Goal: Task Accomplishment & Management: Complete application form

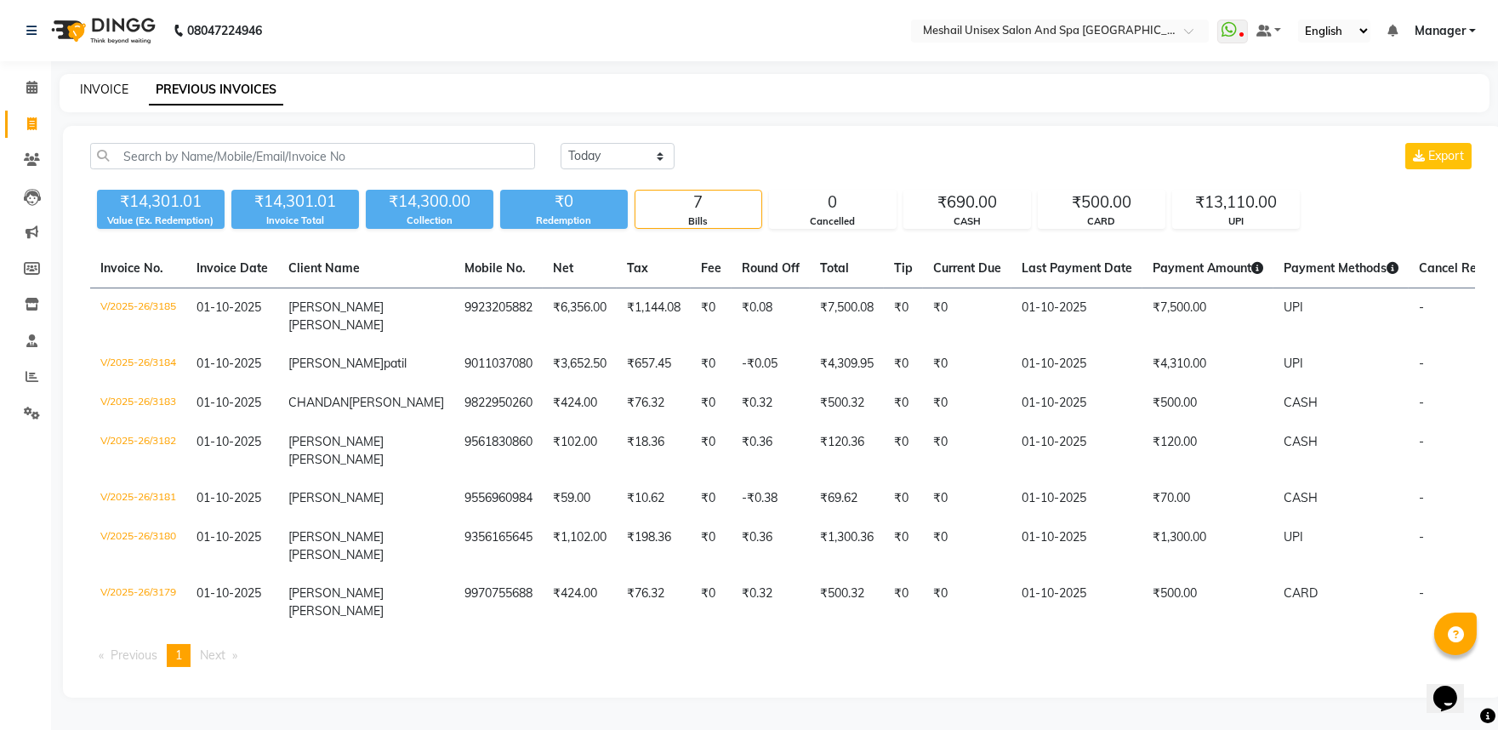
click at [88, 83] on link "INVOICE" at bounding box center [104, 89] width 48 height 15
select select "service"
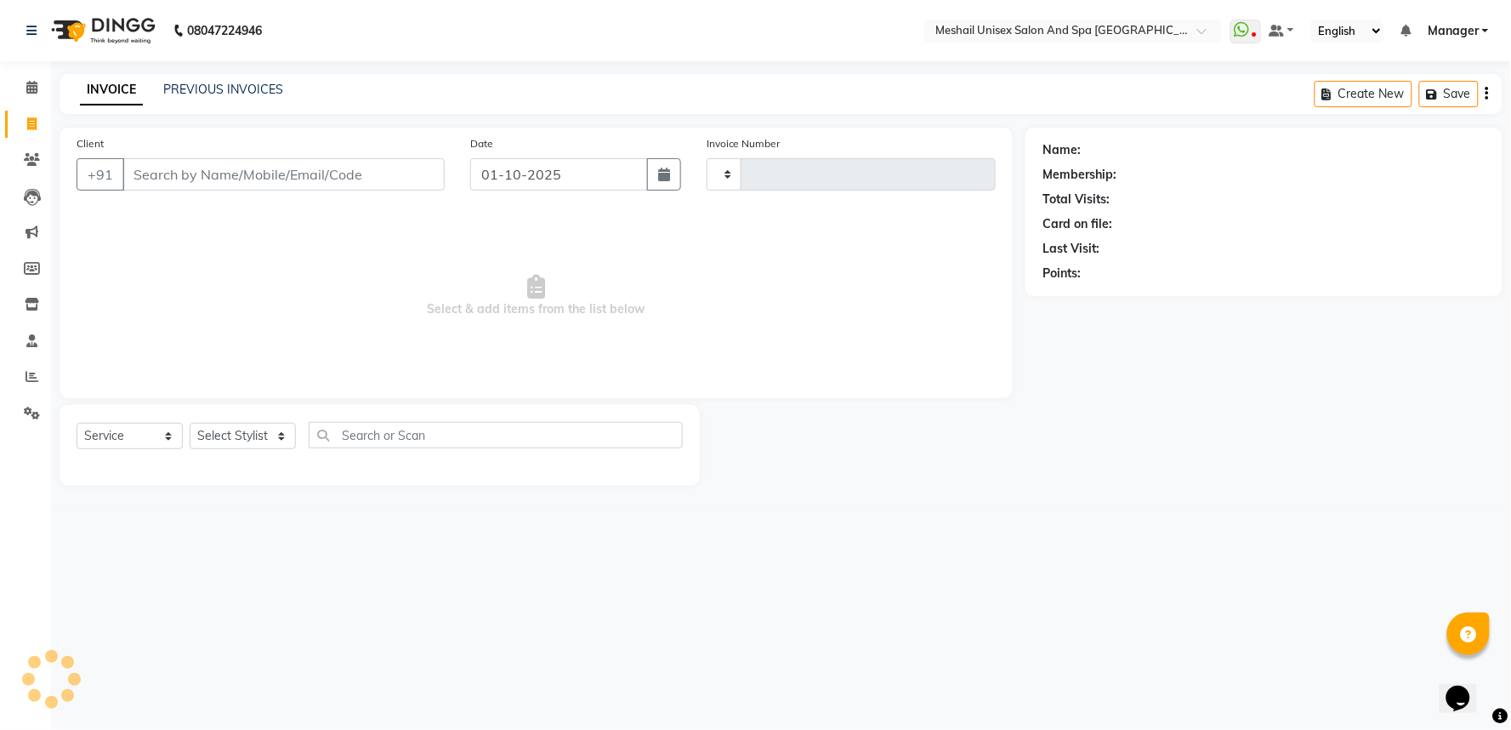
type input "3186"
select select "6711"
click at [168, 183] on input "Client" at bounding box center [283, 174] width 322 height 32
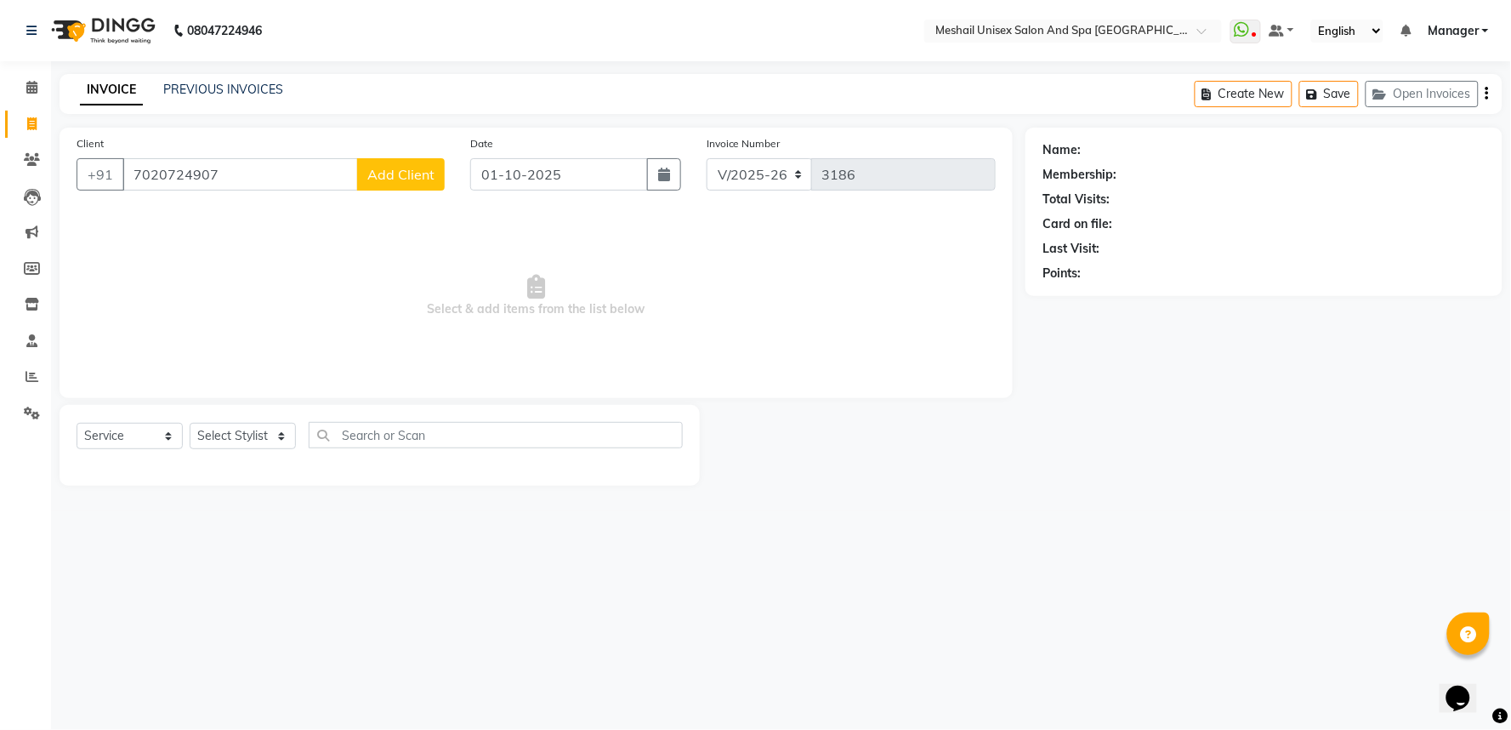
type input "7020724907"
click at [385, 166] on span "Add Client" at bounding box center [400, 174] width 67 height 17
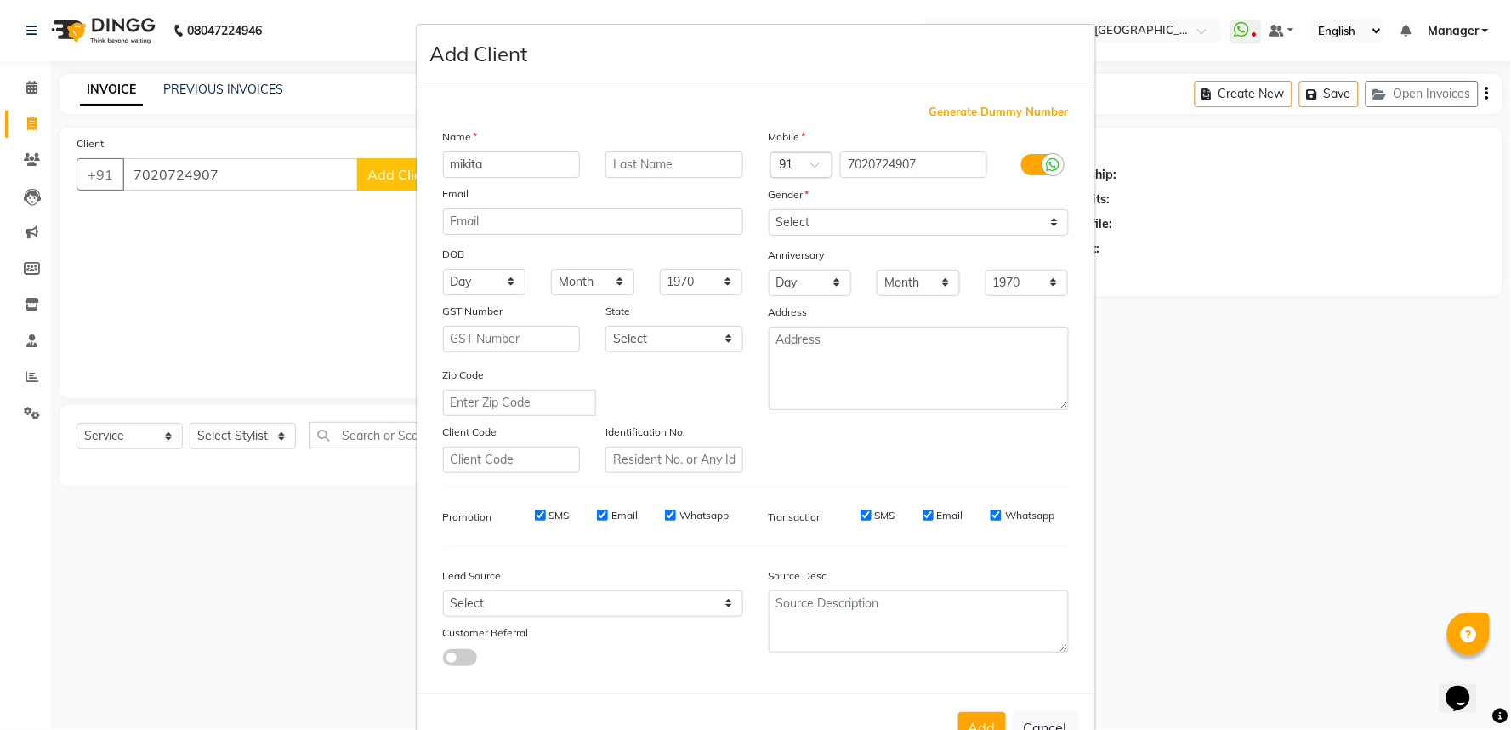
type input "mikita"
click at [622, 162] on input "text" at bounding box center [674, 164] width 138 height 26
type input "[DEMOGRAPHIC_DATA]"
click at [1050, 225] on select "Select [DEMOGRAPHIC_DATA] [DEMOGRAPHIC_DATA] Other Prefer Not To Say" at bounding box center [919, 222] width 300 height 26
select select "[DEMOGRAPHIC_DATA]"
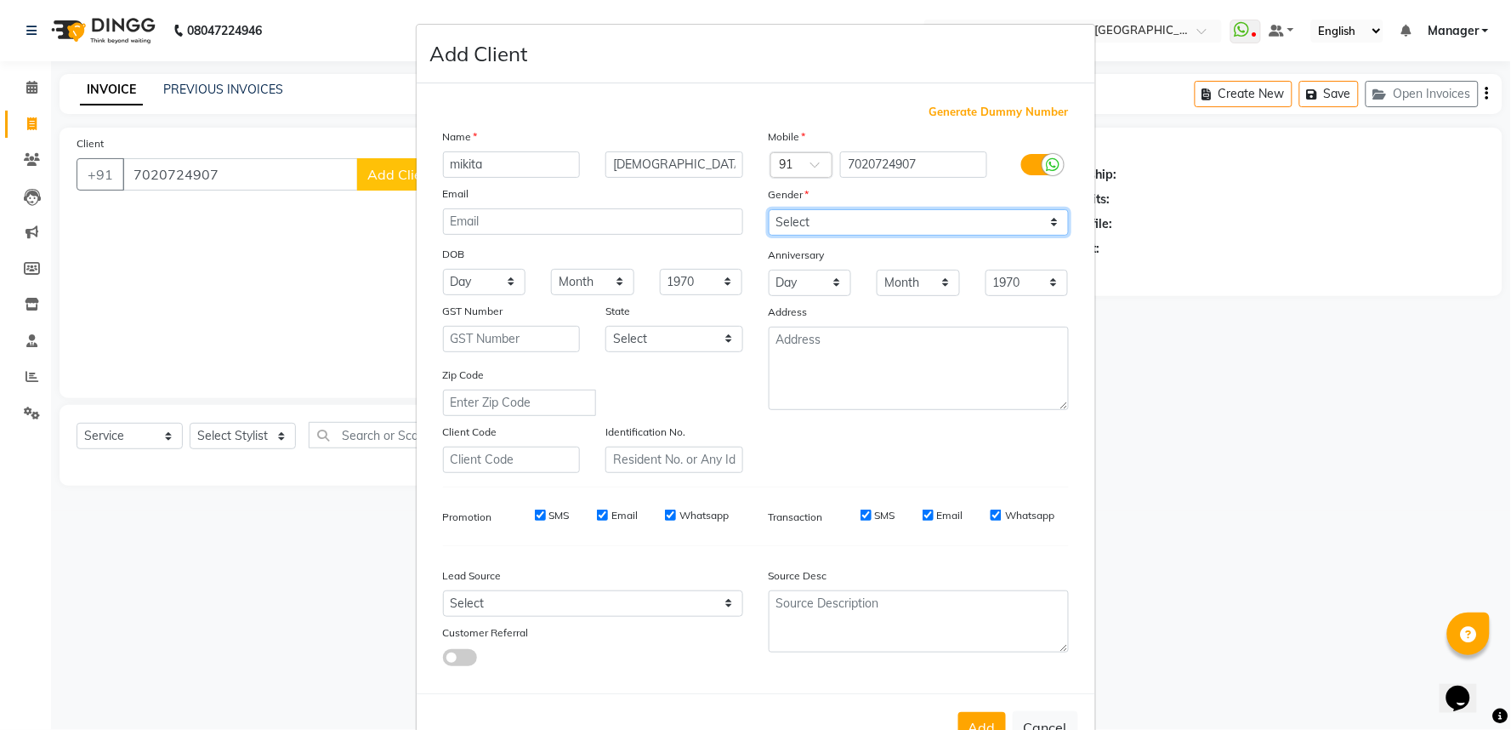
click at [769, 209] on select "Select [DEMOGRAPHIC_DATA] [DEMOGRAPHIC_DATA] Other Prefer Not To Say" at bounding box center [919, 222] width 300 height 26
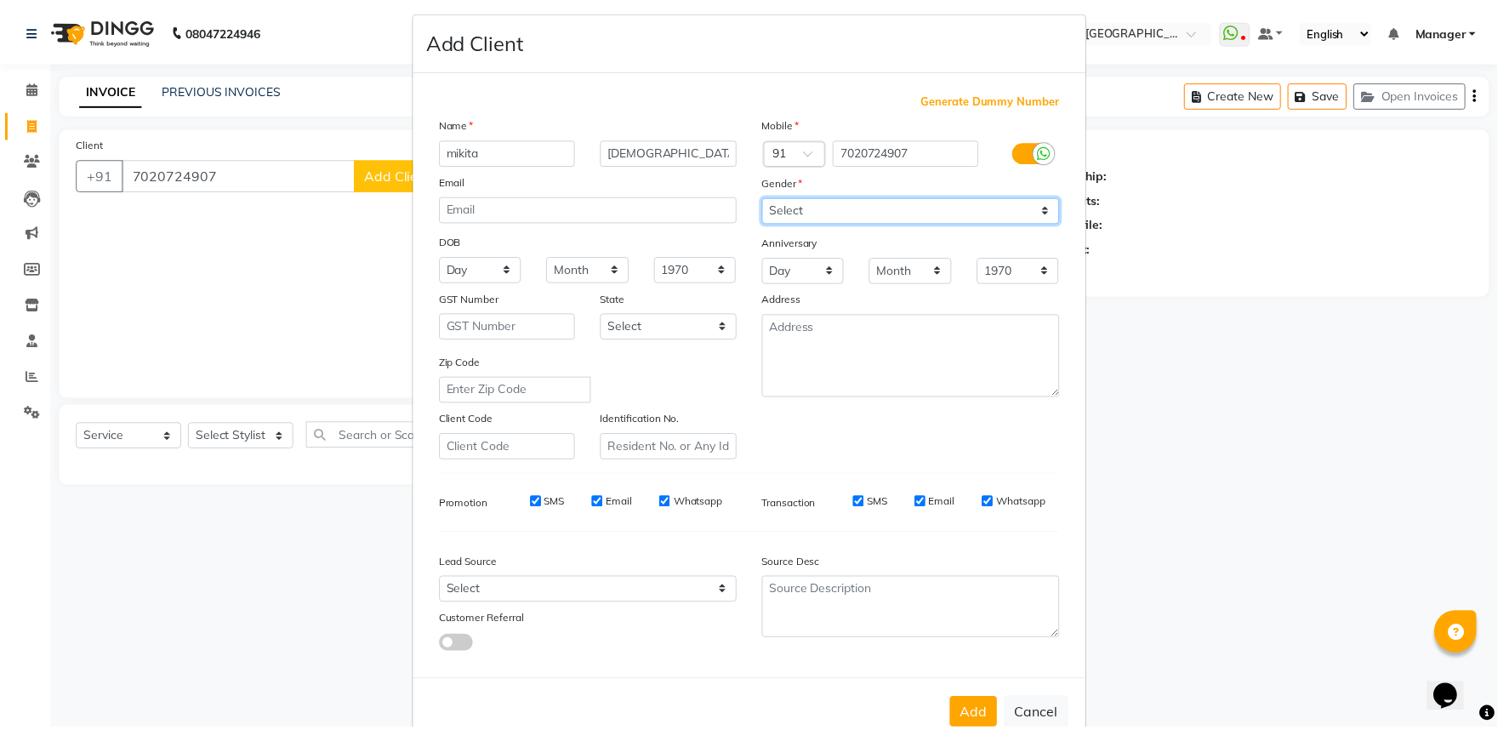
scroll to position [55, 0]
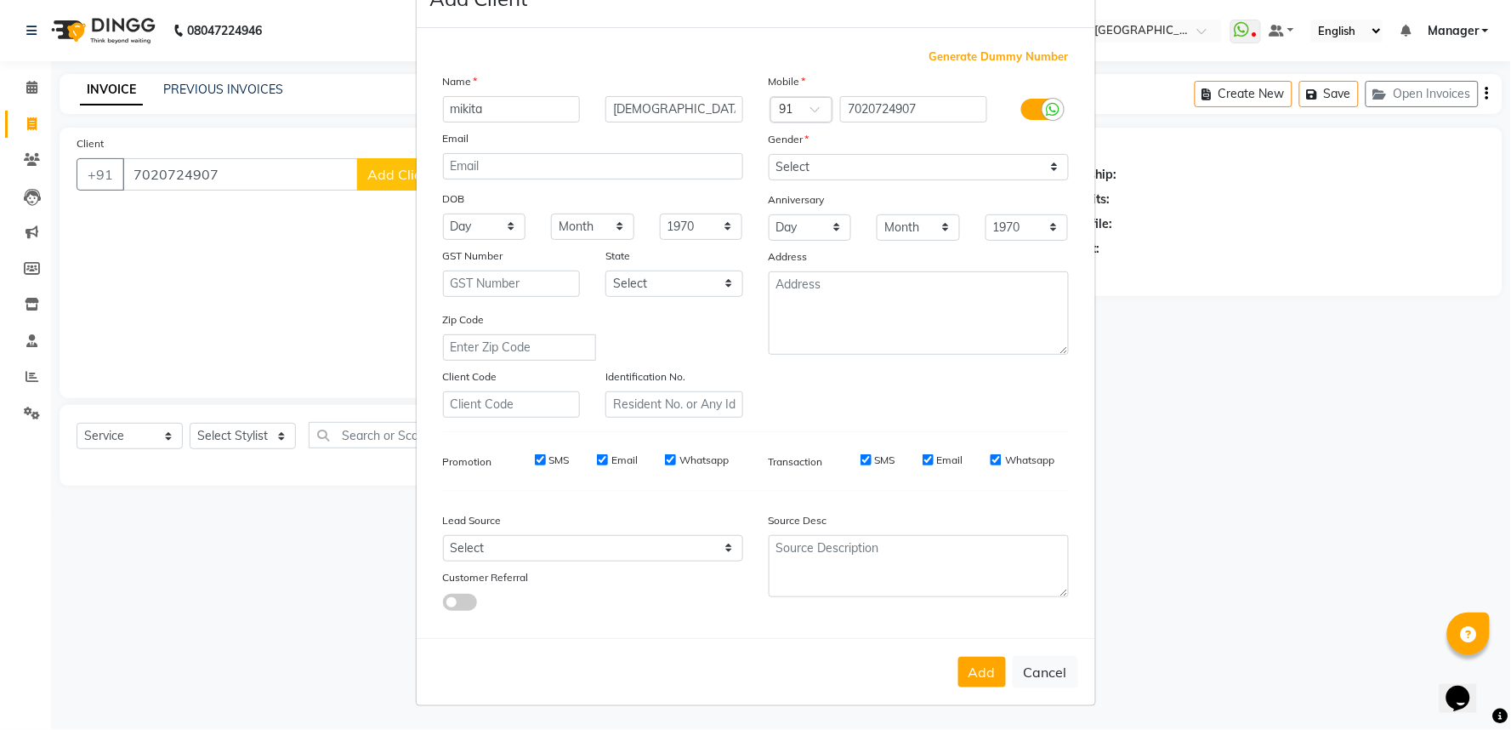
click at [985, 675] on button "Add" at bounding box center [982, 672] width 48 height 31
select select
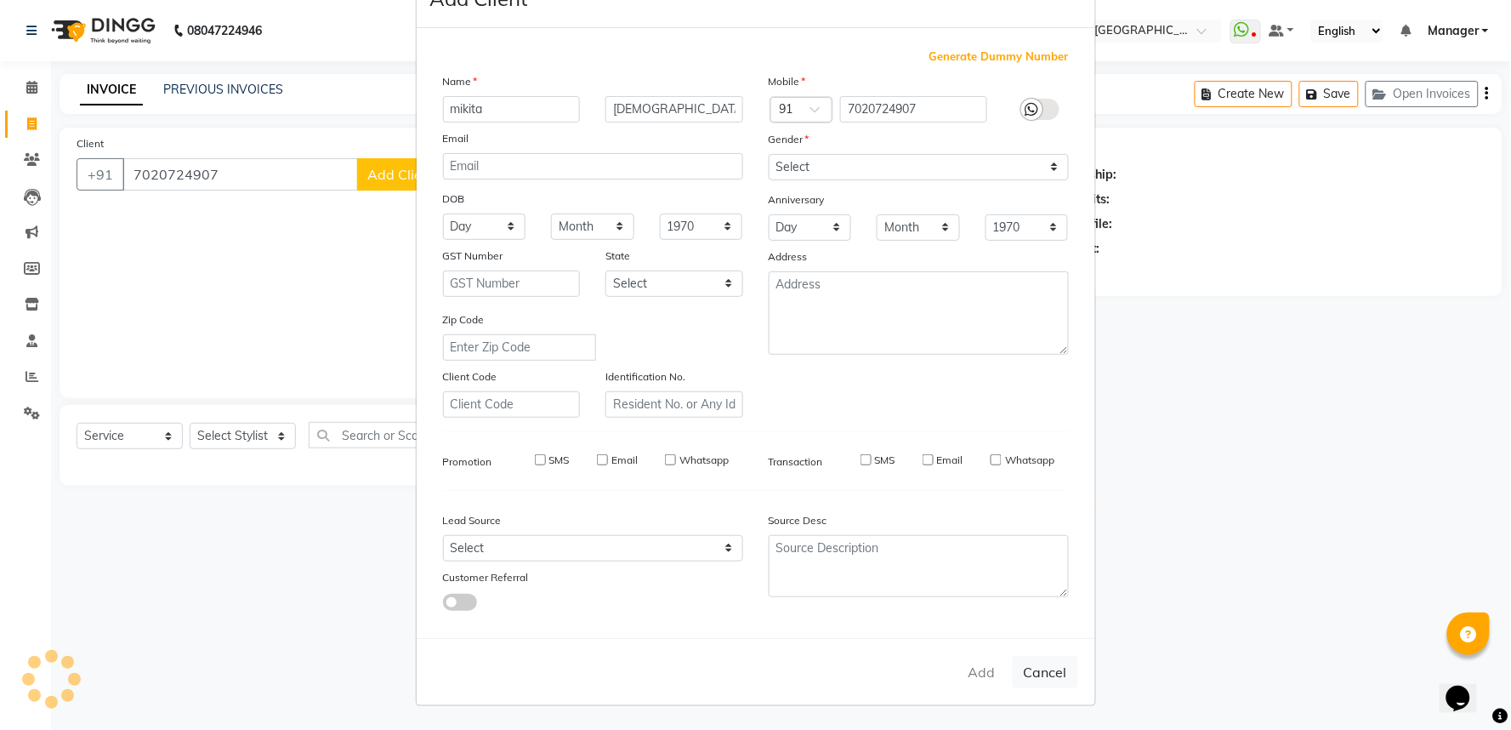
select select
checkbox input "false"
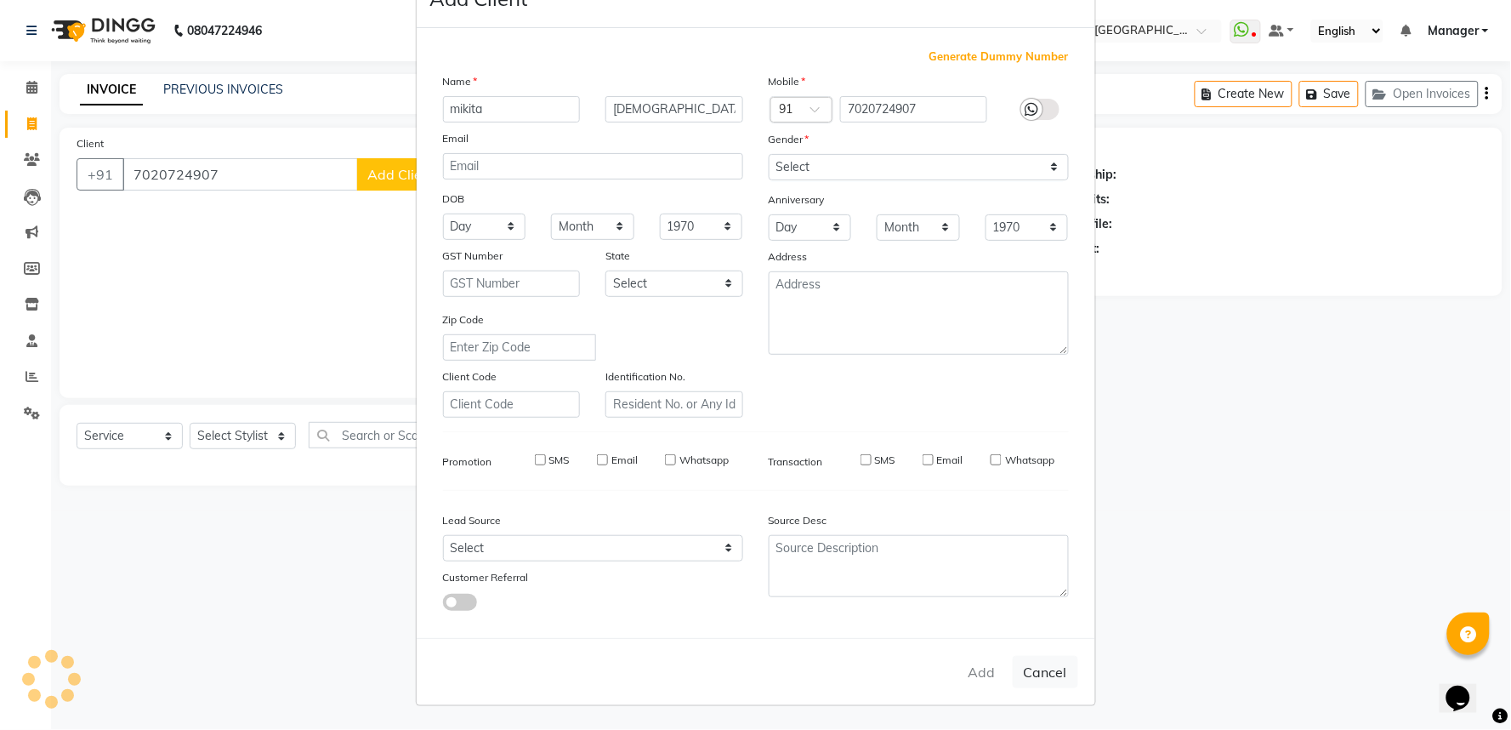
checkbox input "false"
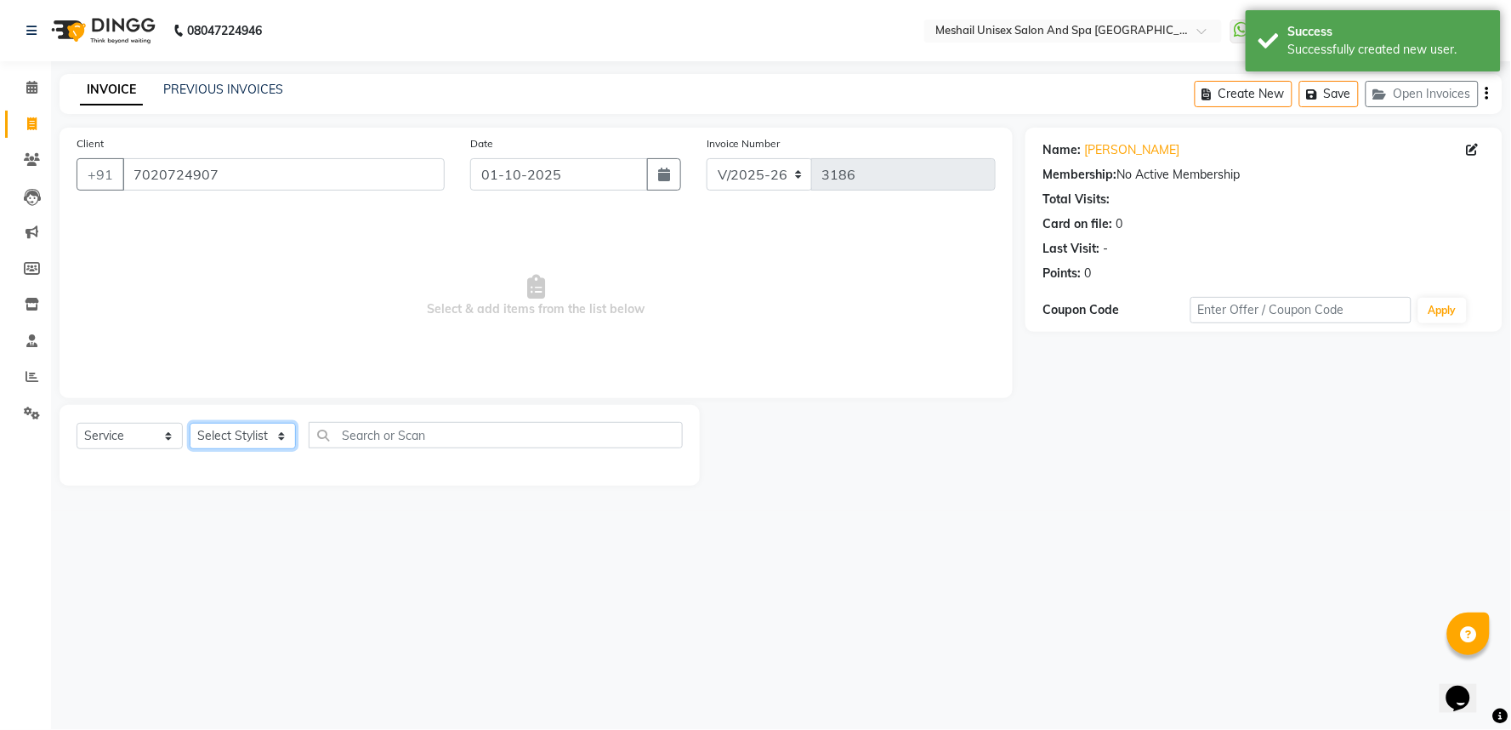
click at [278, 446] on select "Select Stylist Avinash gauri Manager [PERSON_NAME] [PERSON_NAME] [PERSON_NAME] …" at bounding box center [243, 436] width 106 height 26
select select "53322"
click at [190, 423] on select "Select Stylist Avinash gauri Manager [PERSON_NAME] [PERSON_NAME] [PERSON_NAME] …" at bounding box center [243, 436] width 106 height 26
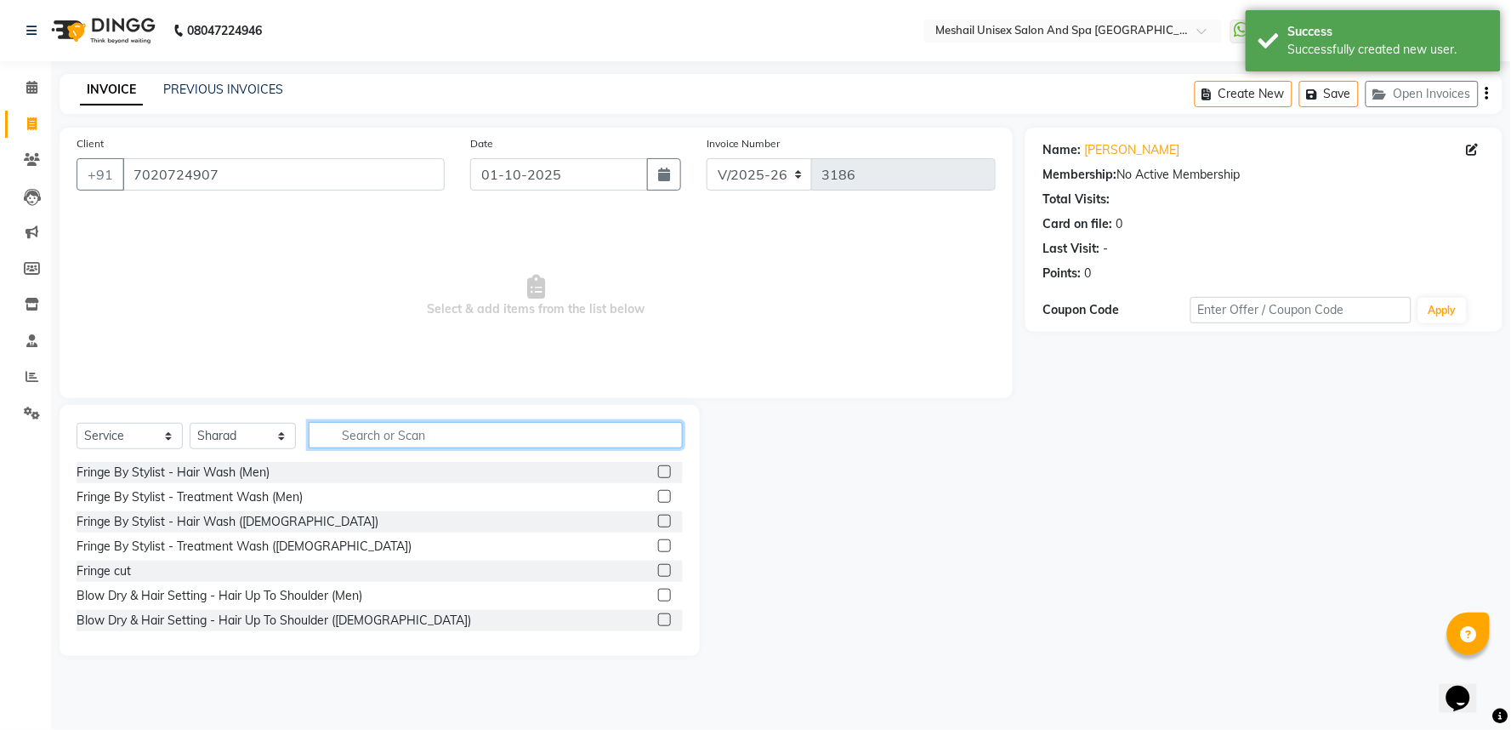
click at [381, 435] on input "text" at bounding box center [496, 435] width 374 height 26
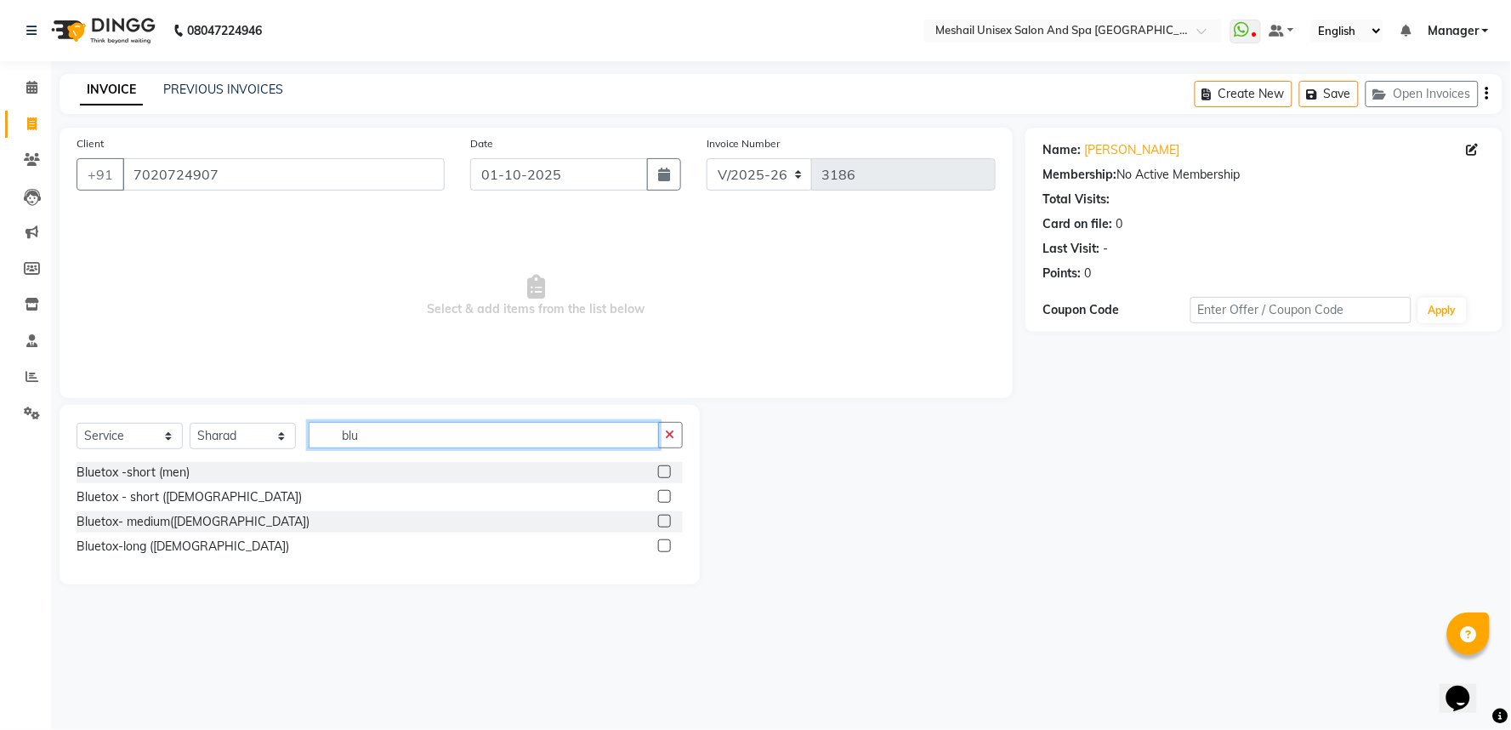
type input "blu"
click at [666, 522] on label at bounding box center [664, 520] width 13 height 13
click at [666, 522] on input "checkbox" at bounding box center [663, 521] width 11 height 11
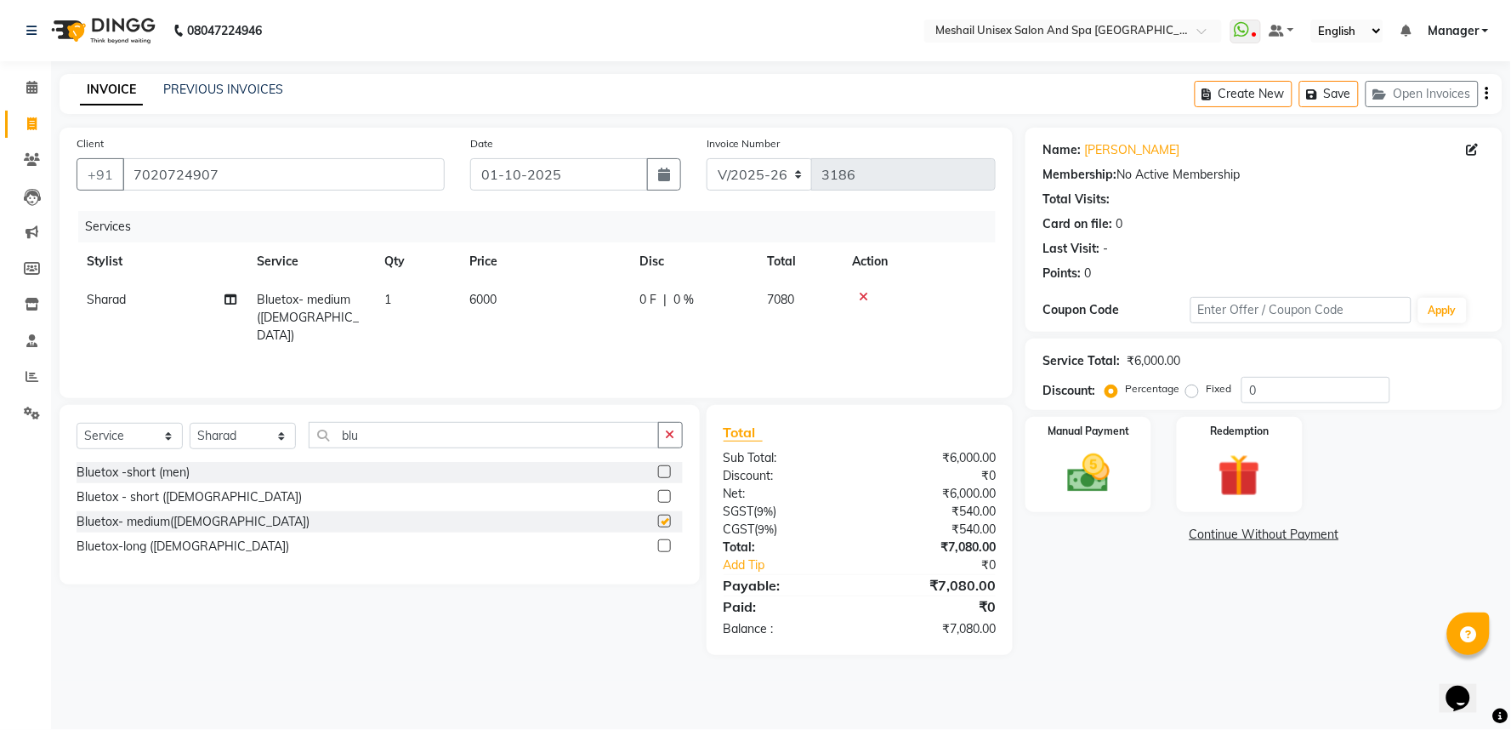
checkbox input "false"
click at [521, 308] on td "6000" at bounding box center [544, 318] width 170 height 74
select select "53322"
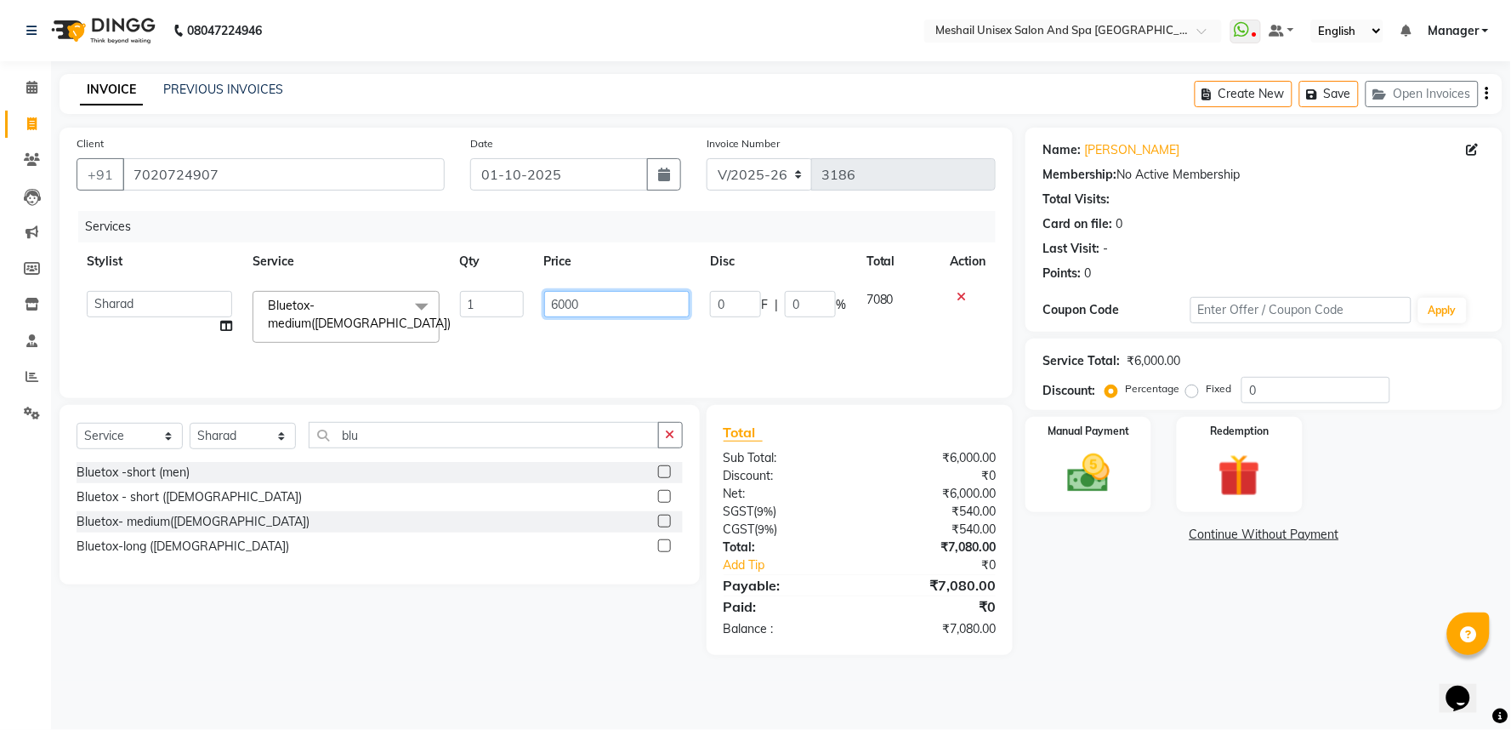
drag, startPoint x: 611, startPoint y: 308, endPoint x: 261, endPoint y: 307, distance: 349.5
click at [261, 307] on tr "Avinash gauri Manager [PERSON_NAME] [PERSON_NAME] [PERSON_NAME] Priya [PERSON_N…" at bounding box center [536, 317] width 919 height 72
type input "5085"
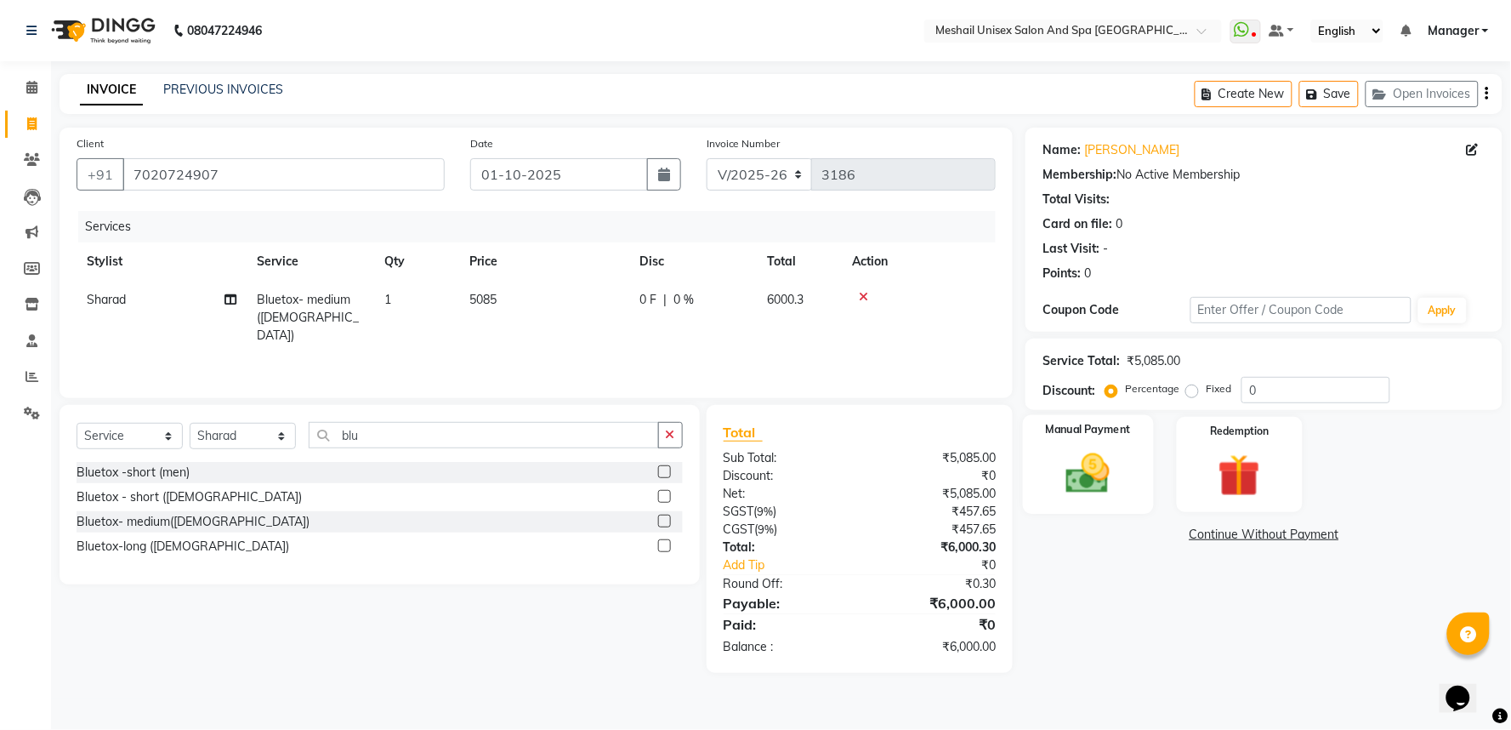
click at [1084, 486] on img at bounding box center [1088, 473] width 71 height 51
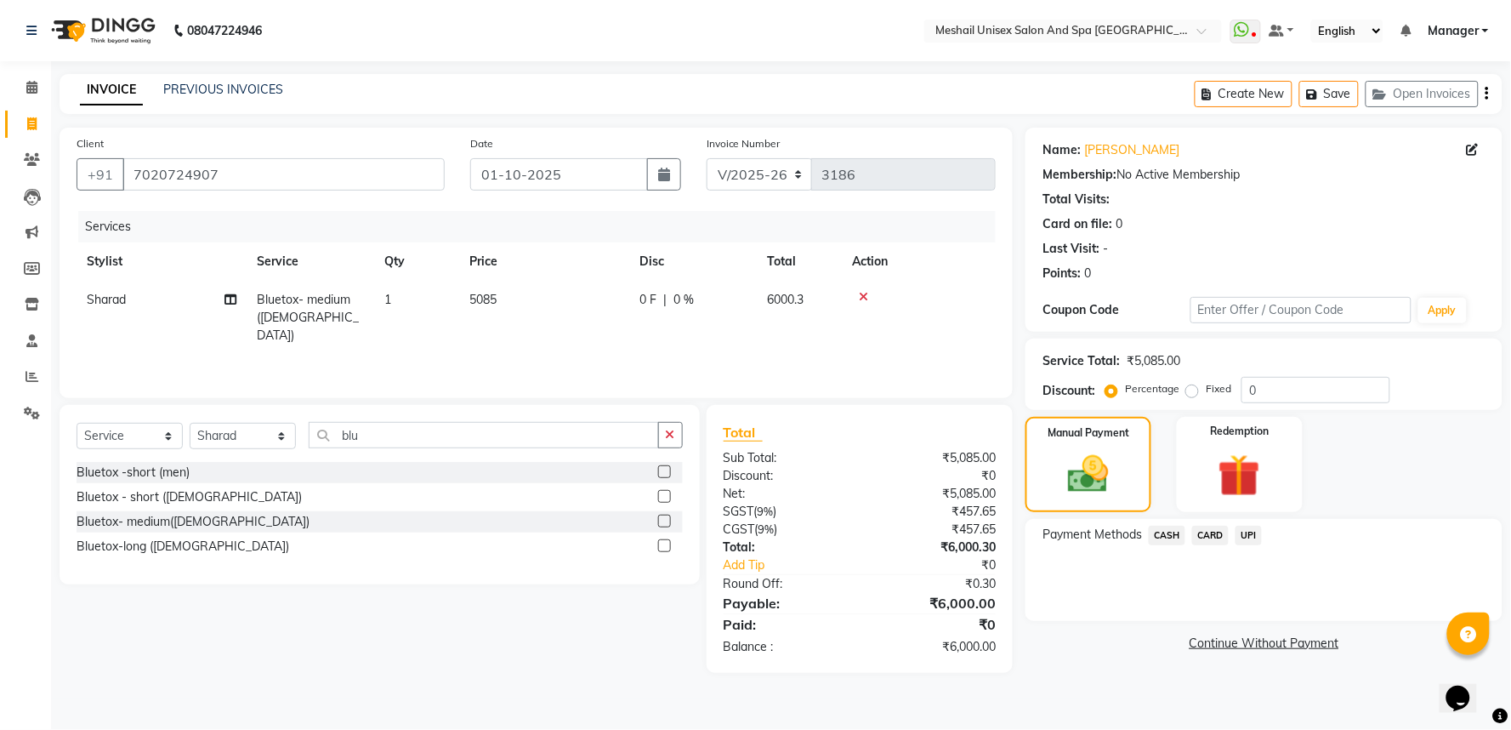
click at [1244, 539] on span "UPI" at bounding box center [1249, 536] width 26 height 20
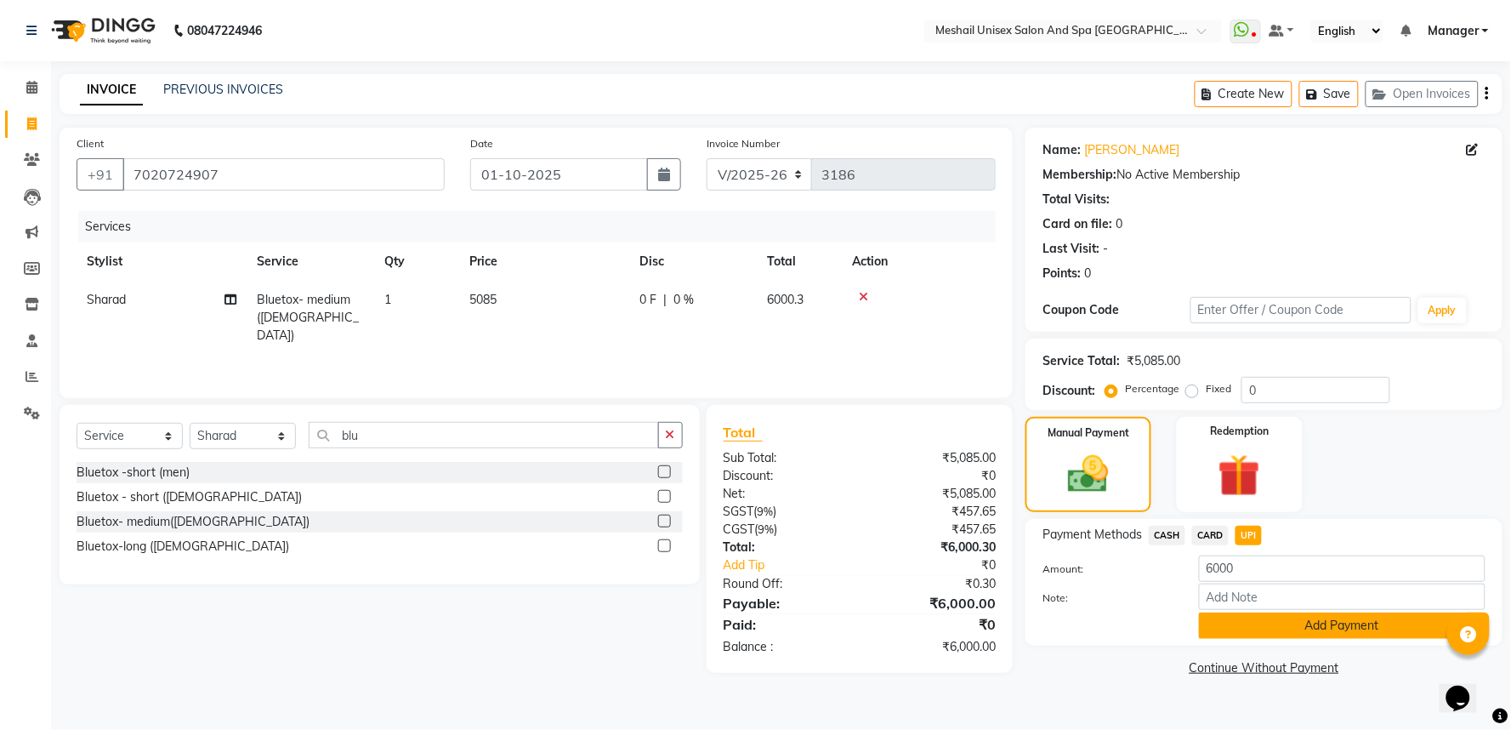
click at [1244, 627] on button "Add Payment" at bounding box center [1342, 625] width 287 height 26
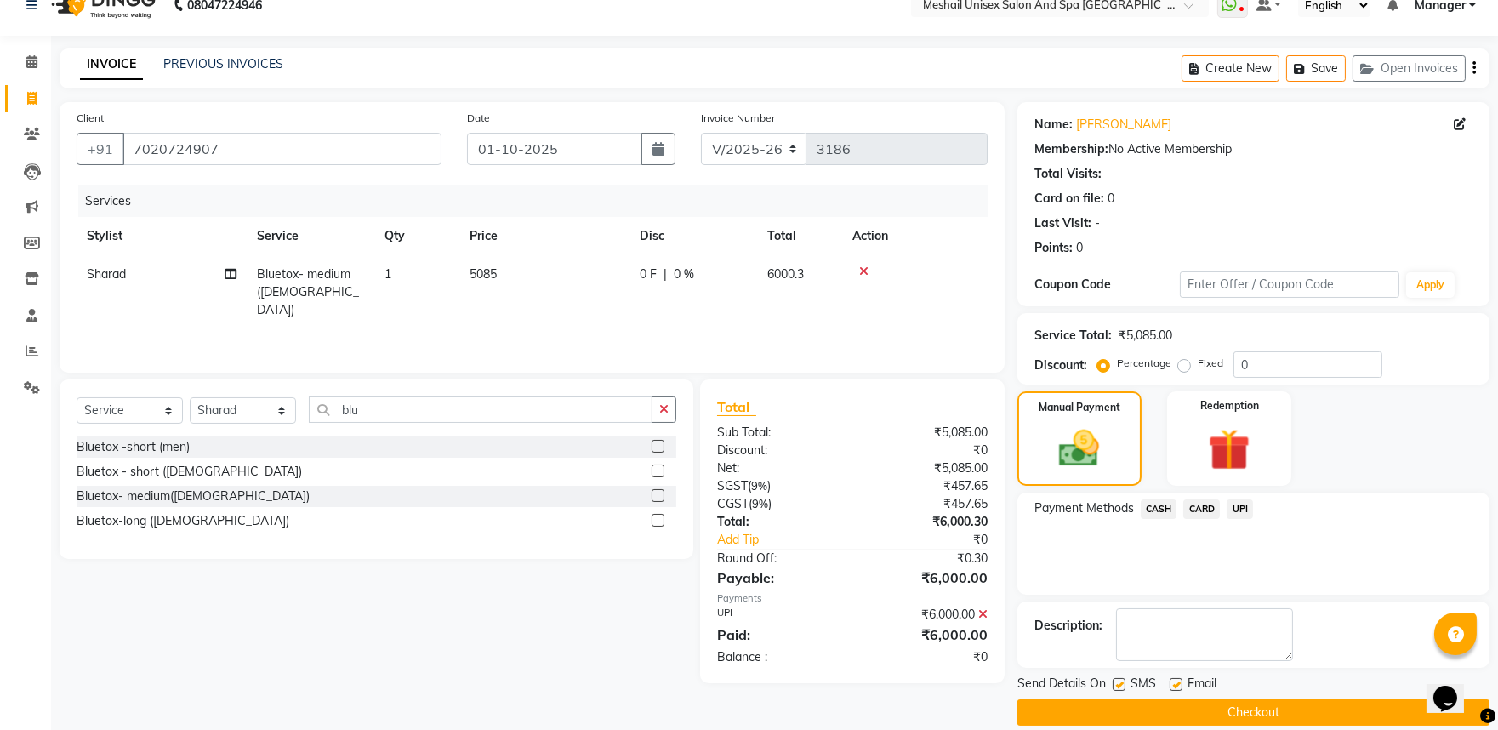
scroll to position [46, 0]
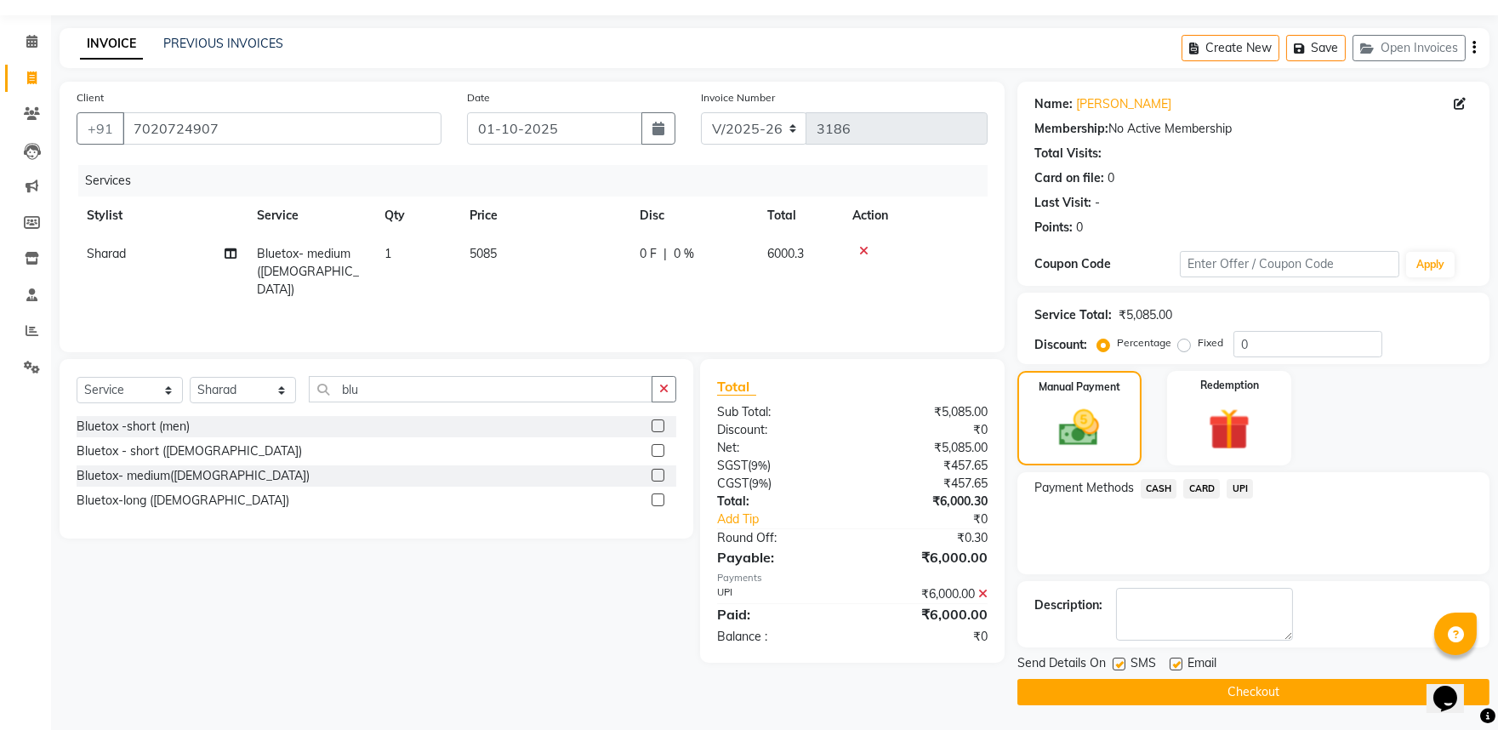
click at [1257, 691] on button "Checkout" at bounding box center [1253, 692] width 472 height 26
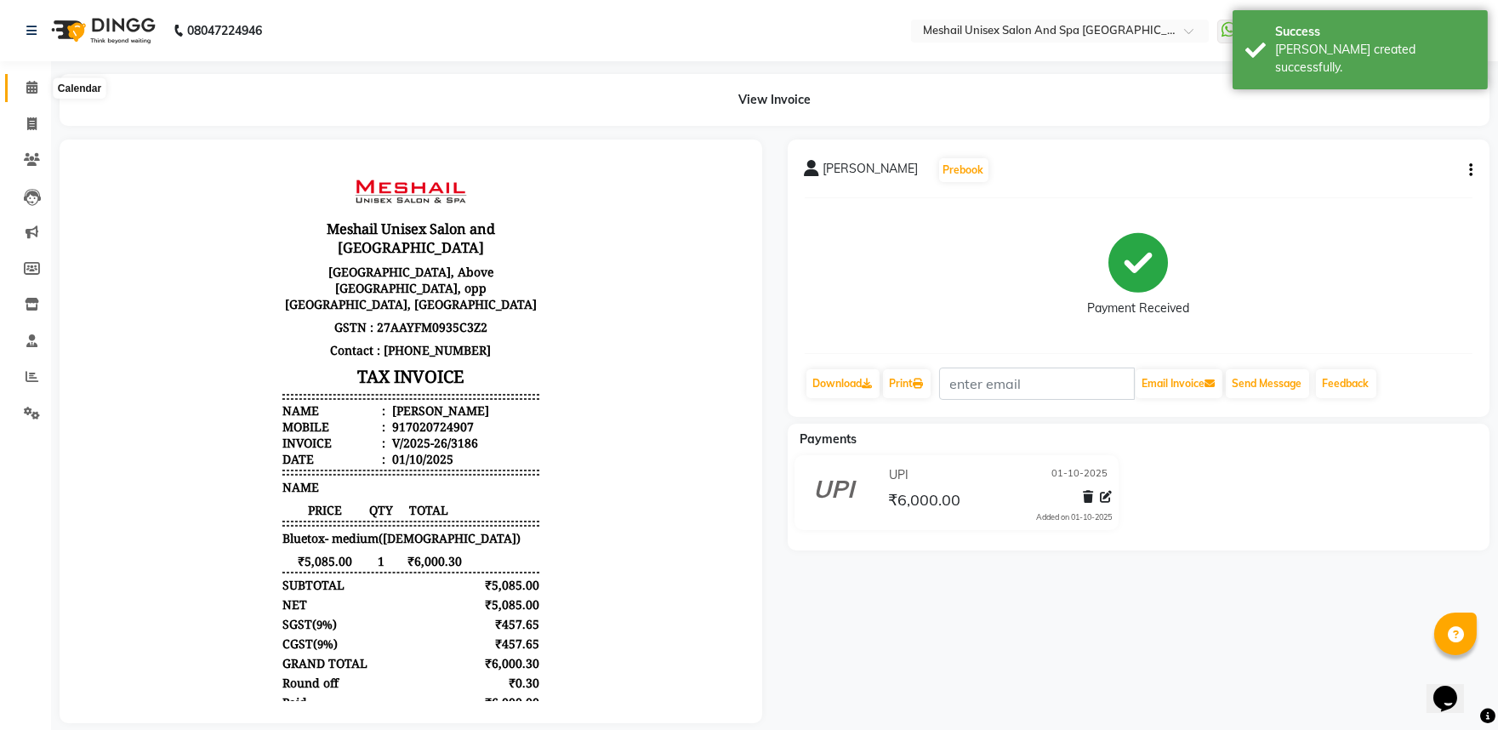
click at [21, 86] on span at bounding box center [32, 88] width 30 height 20
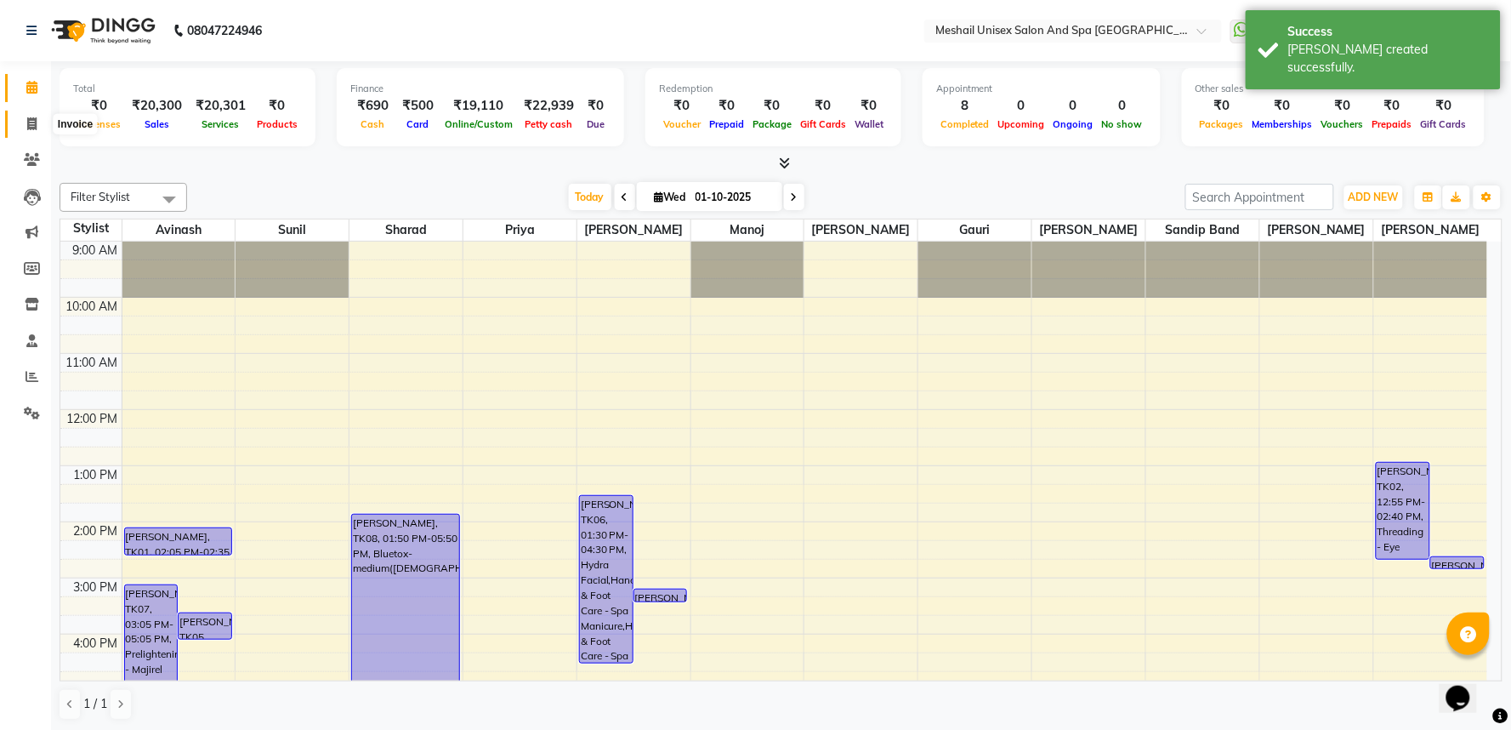
click at [28, 125] on icon at bounding box center [31, 123] width 9 height 13
select select "service"
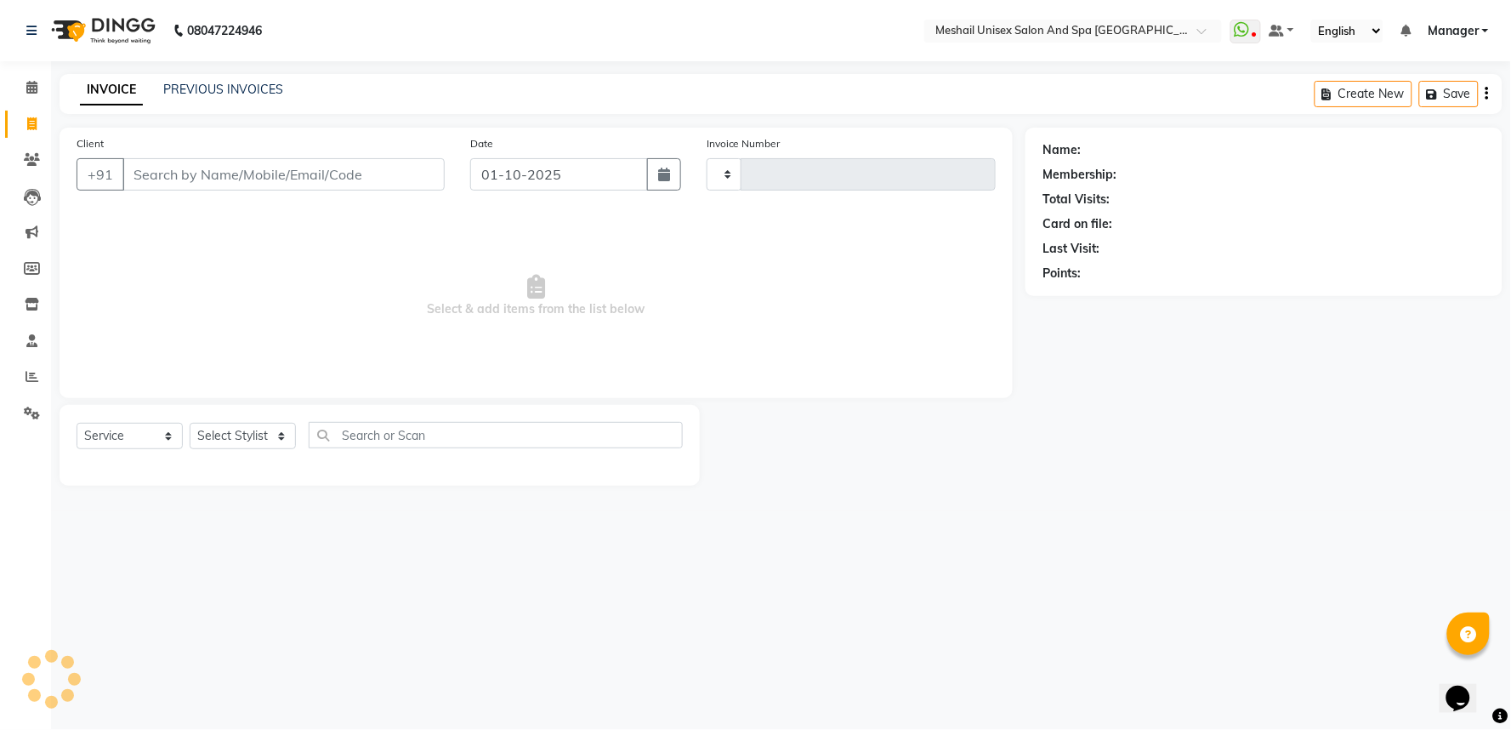
type input "3187"
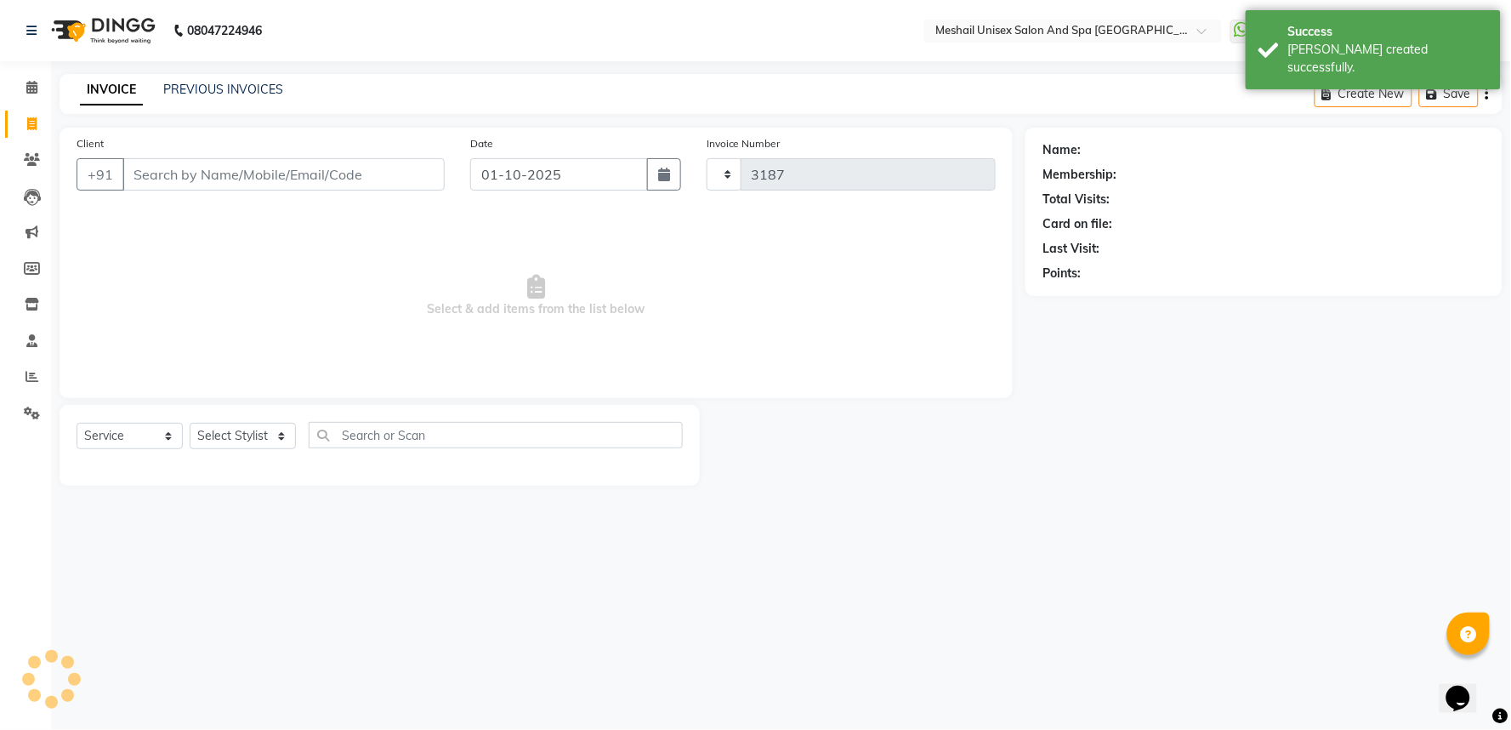
select select "6711"
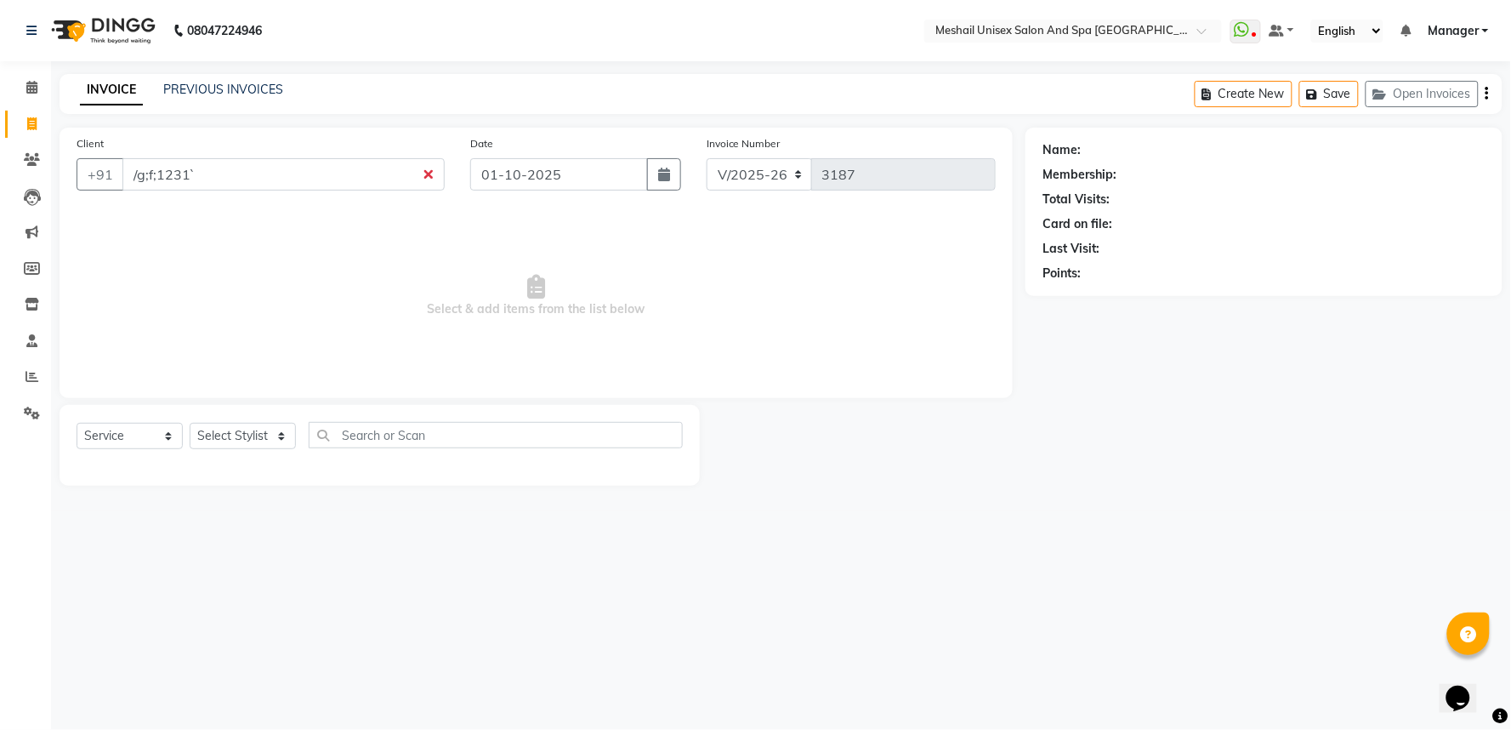
type input "/g;f;1231`"
